Goal: Information Seeking & Learning: Learn about a topic

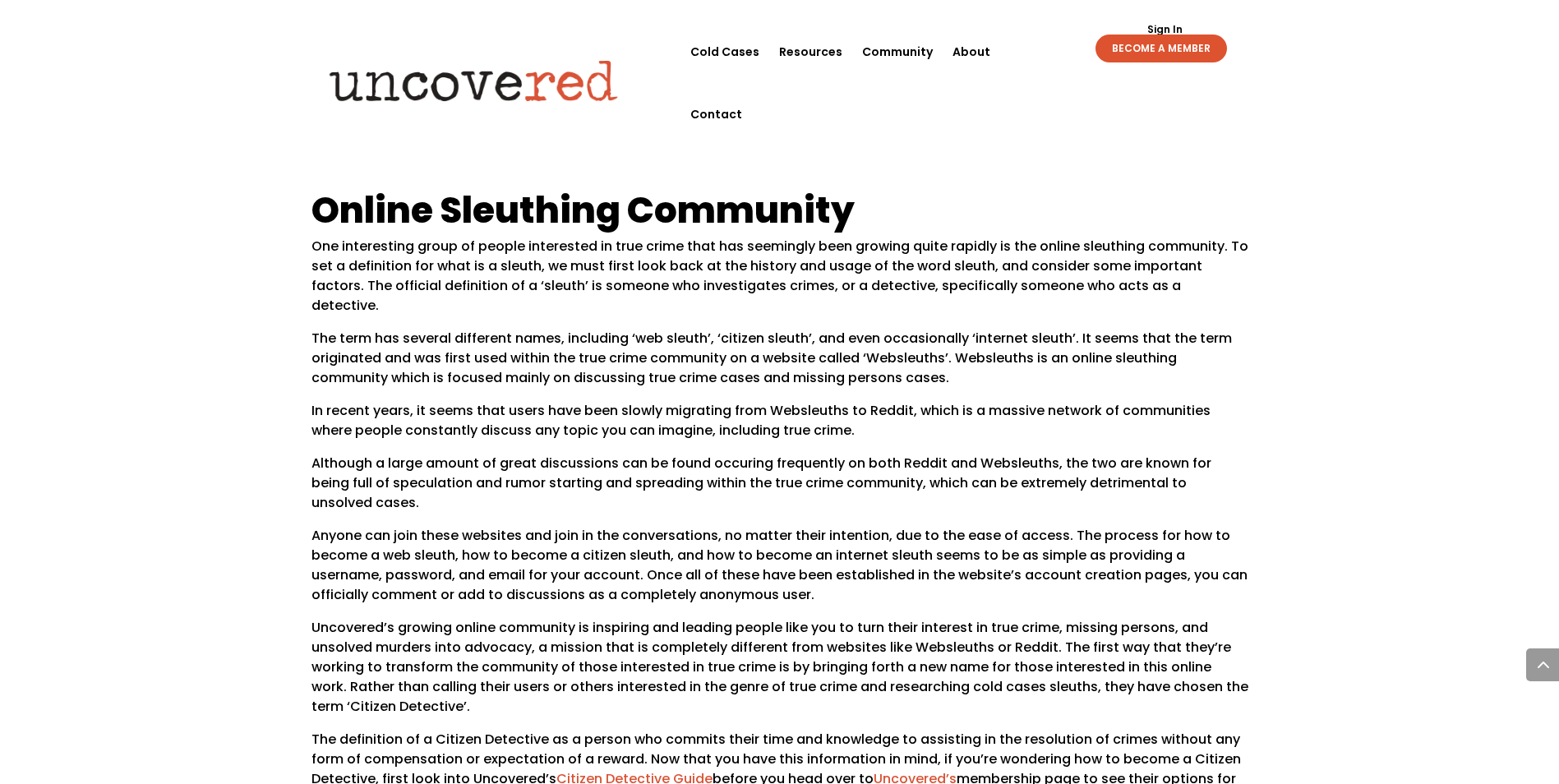
scroll to position [1106, 0]
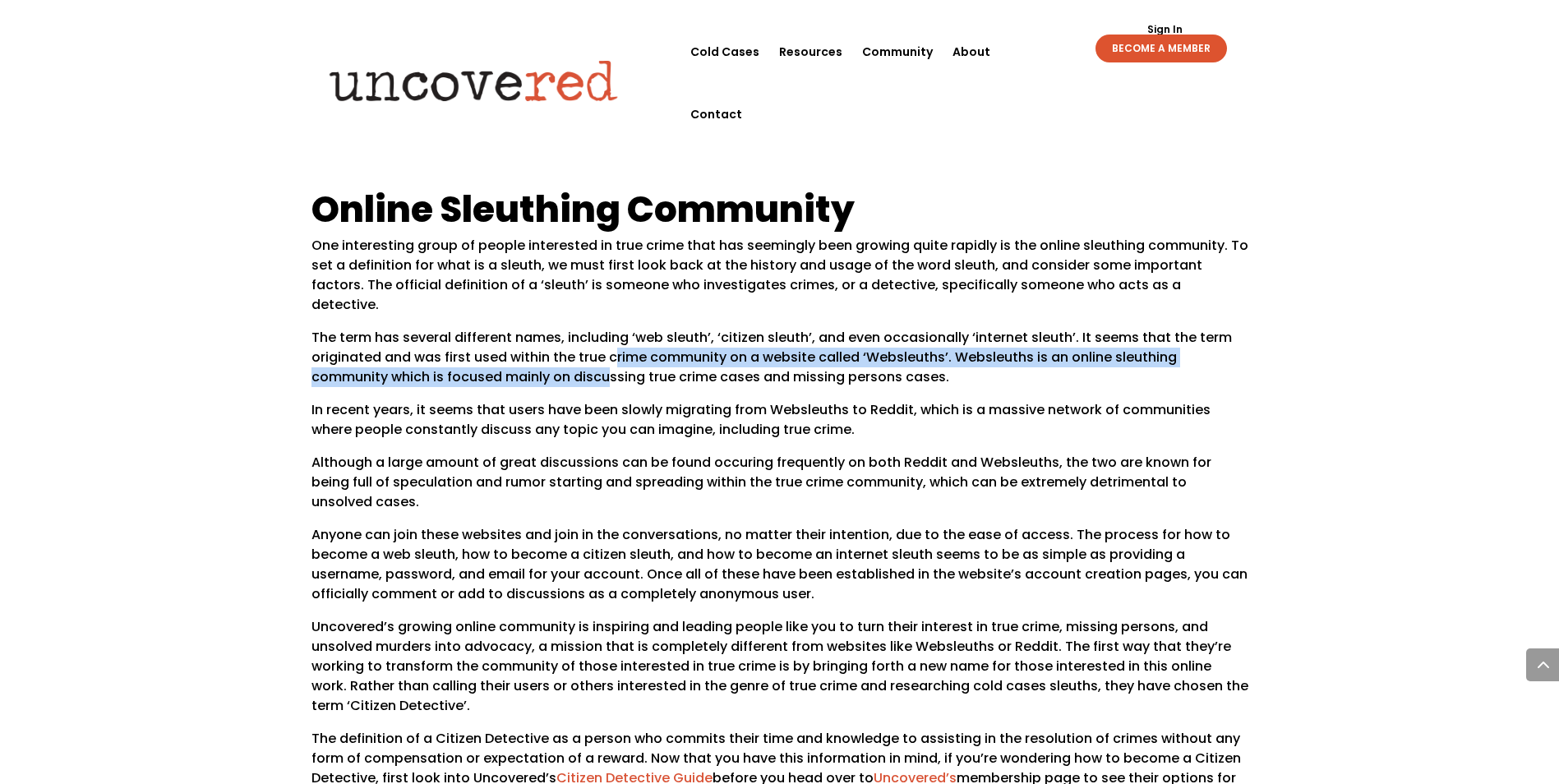
drag, startPoint x: 612, startPoint y: 320, endPoint x: 613, endPoint y: 349, distance: 29.0
click at [613, 349] on p "The term has several different names, including ‘web sleuth’, ‘citizen sleuth’,…" at bounding box center [780, 364] width 937 height 72
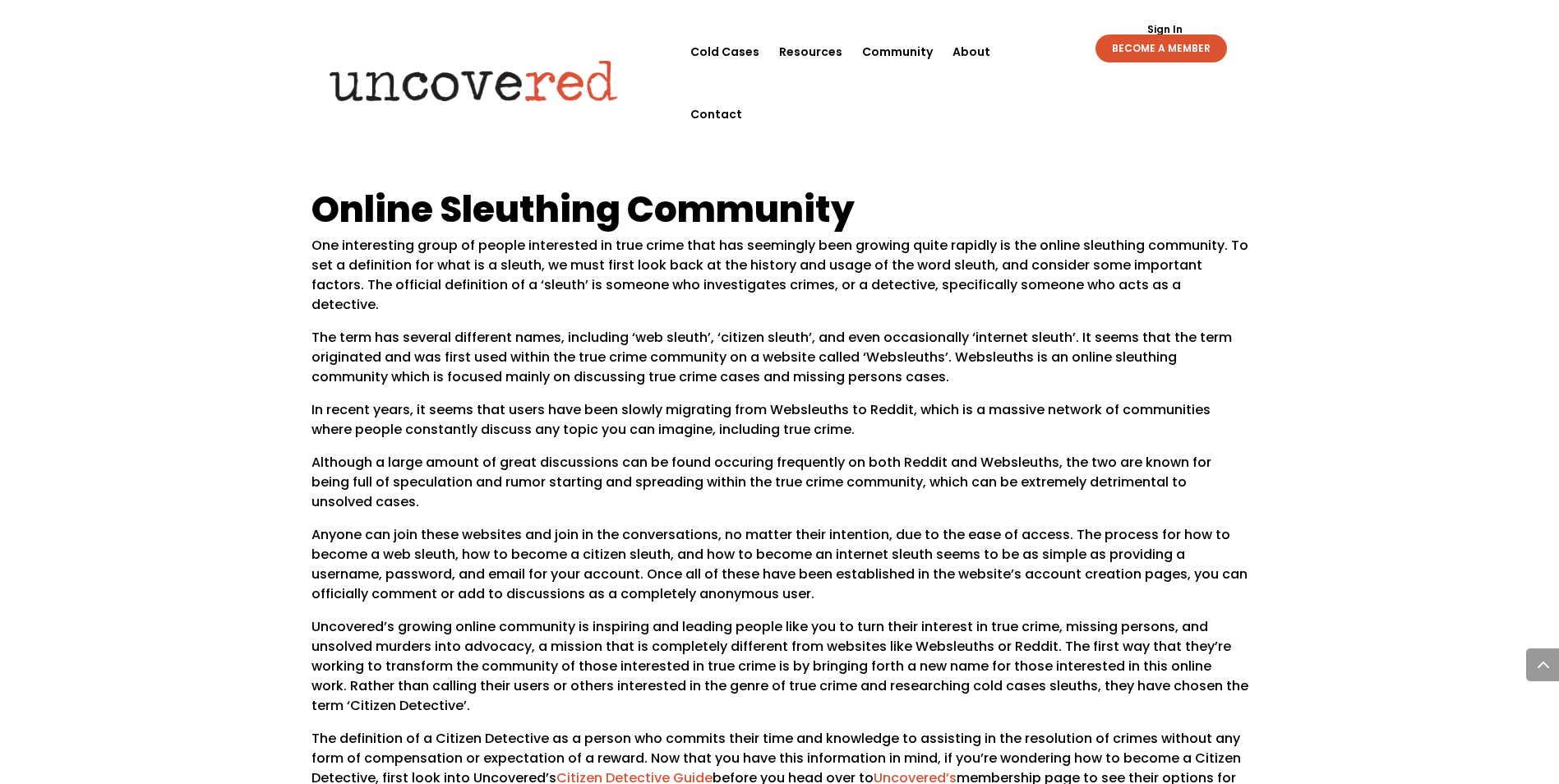
click at [804, 328] on p "The term has several different names, including ‘web sleuth’, ‘citizen sleuth’,…" at bounding box center [780, 364] width 937 height 72
drag, startPoint x: 804, startPoint y: 311, endPoint x: 789, endPoint y: 311, distance: 15.0
click at [789, 328] on p "The term has several different names, including ‘web sleuth’, ‘citizen sleuth’,…" at bounding box center [780, 364] width 937 height 72
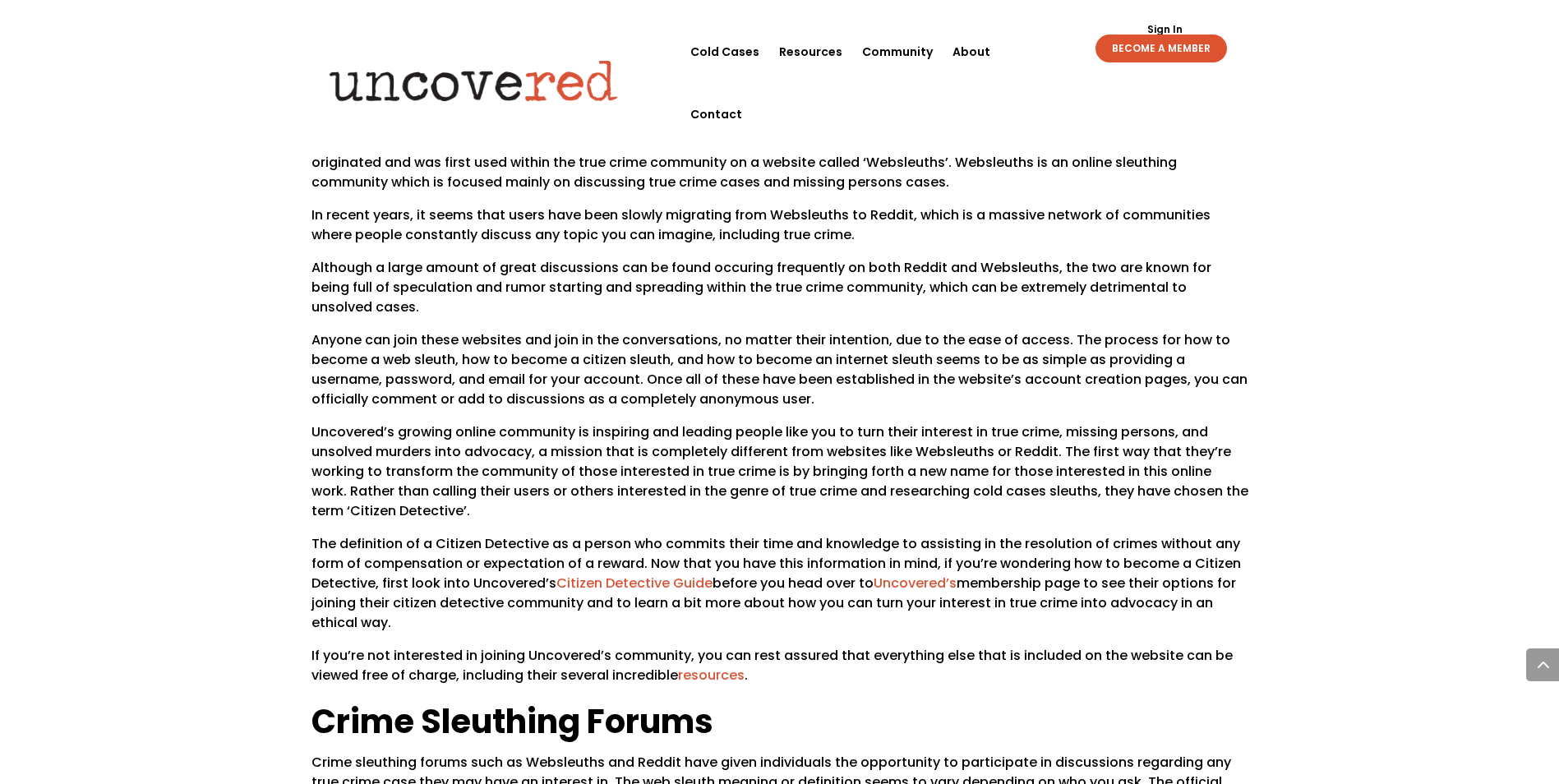
scroll to position [1300, 0]
copy p "sleuth"
click at [715, 259] on p "Although a large amount of great discussions can be found occuring frequently o…" at bounding box center [780, 295] width 937 height 72
click at [779, 134] on p "The term has several different names, including ‘web sleuth’, ‘citizen sleuth’,…" at bounding box center [780, 170] width 937 height 72
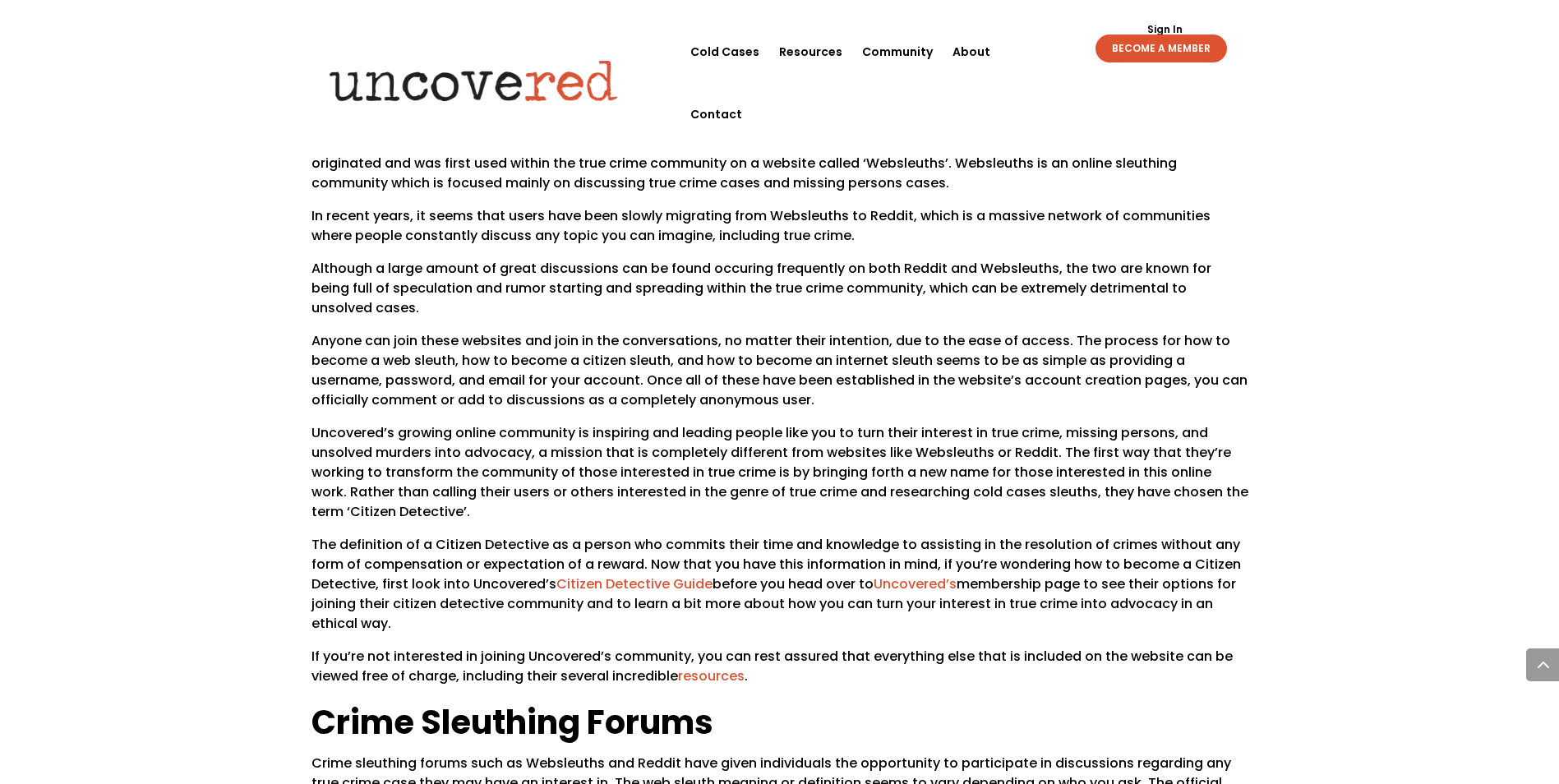
copy p "sleuth"
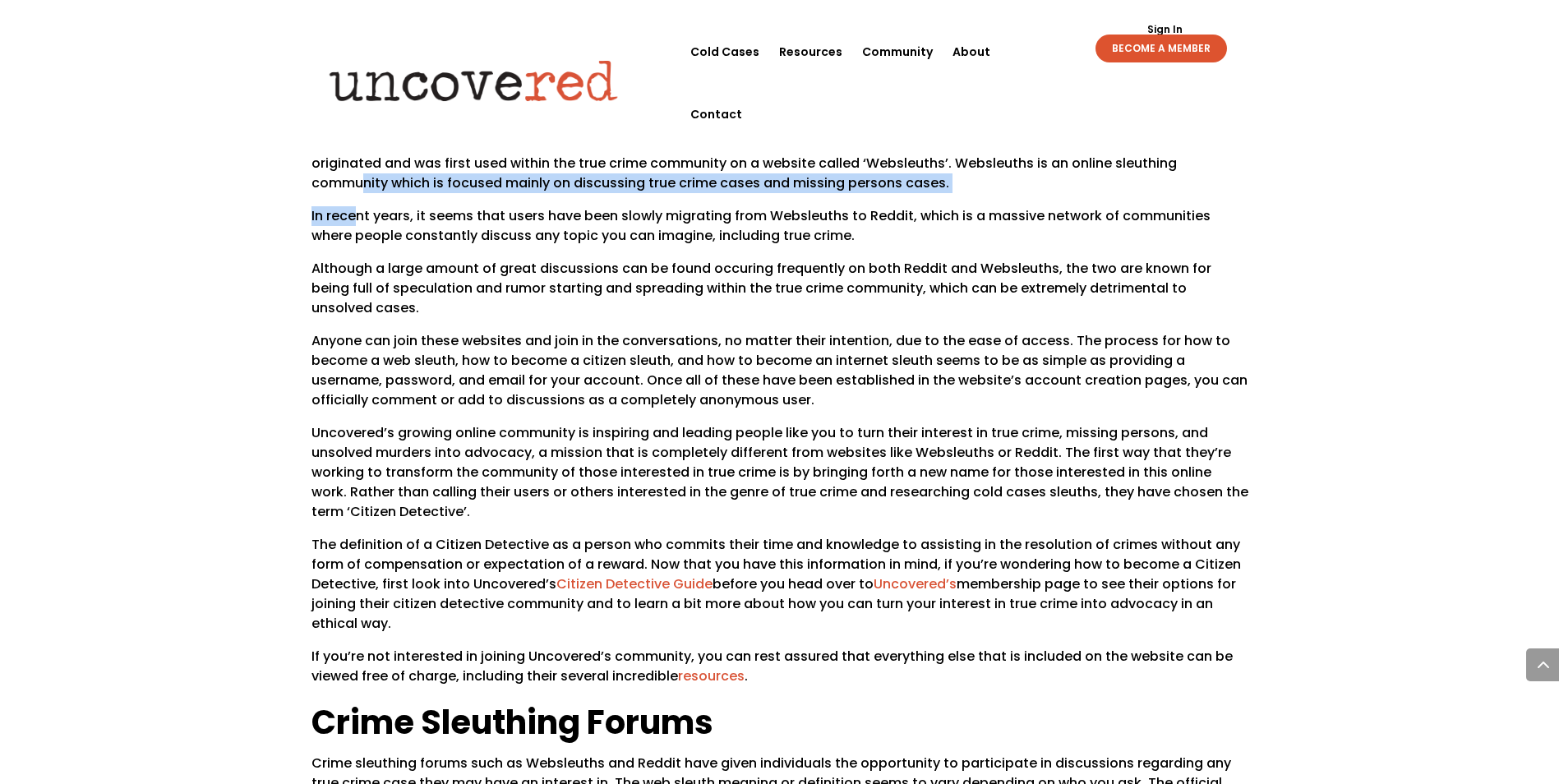
drag, startPoint x: 361, startPoint y: 153, endPoint x: 358, endPoint y: 191, distance: 38.1
click at [358, 191] on div "Online Sleuthing Community One interesting group of people interested in true c…" at bounding box center [780, 682] width 937 height 1372
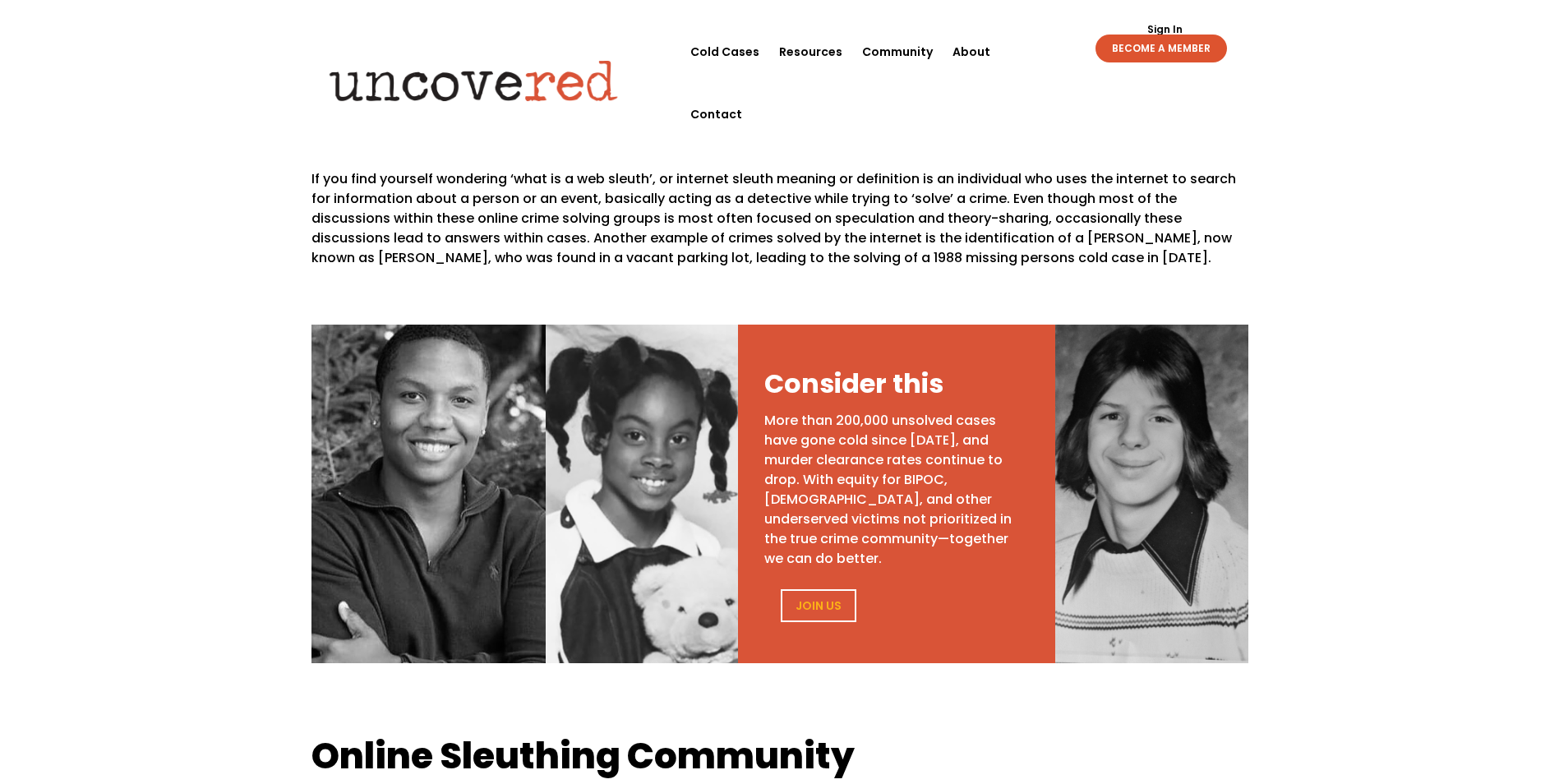
scroll to position [560, 0]
